Goal: Transaction & Acquisition: Purchase product/service

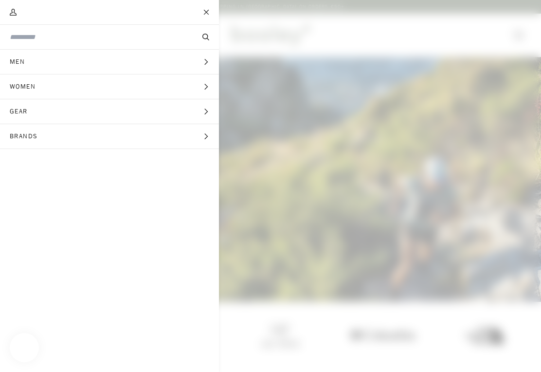
click at [109, 29] on div "Search Clear" at bounding box center [110, 37] width 200 height 24
click at [86, 28] on div "Search Clear" at bounding box center [110, 37] width 200 height 24
click at [112, 30] on div "Search Clear" at bounding box center [110, 37] width 200 height 24
click at [61, 39] on input "Search our store" at bounding box center [93, 37] width 167 height 10
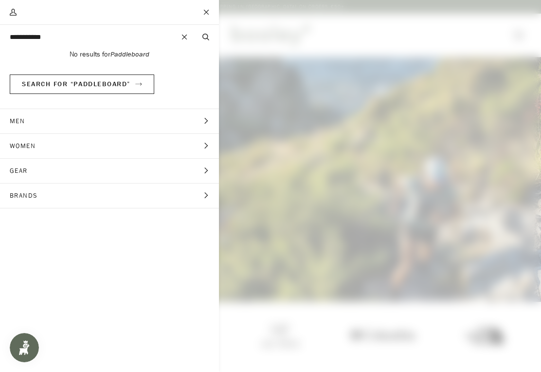
type input "**********"
click at [205, 37] on button "Search" at bounding box center [206, 37] width 26 height 11
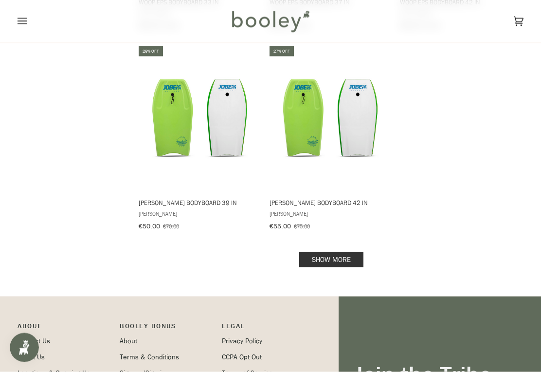
scroll to position [1355, 0]
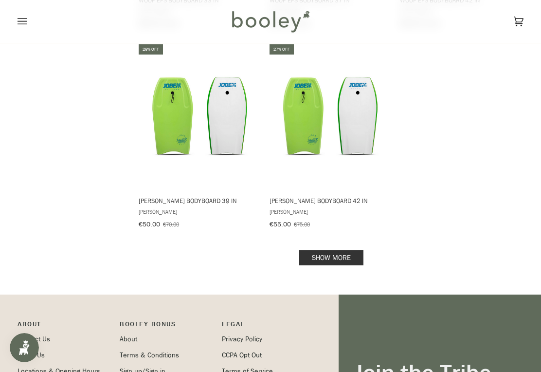
click at [350, 254] on link "Show more" at bounding box center [331, 257] width 64 height 15
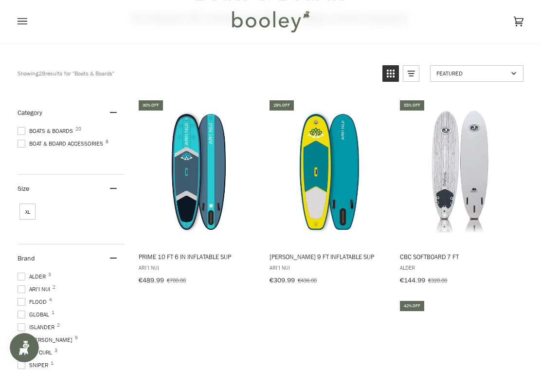
scroll to position [97, 0]
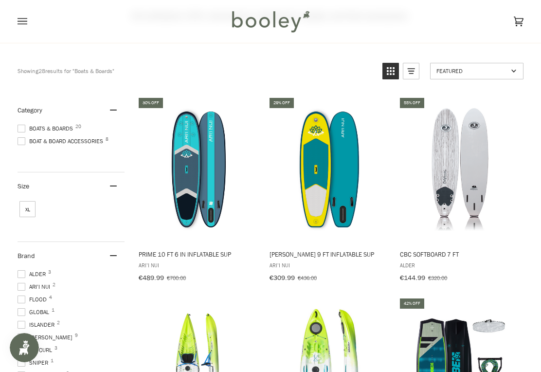
click at [188, 199] on img "Prime 10 ft 6 in Inflatable SUP" at bounding box center [198, 169] width 123 height 123
